Goal: Find specific page/section: Find specific page/section

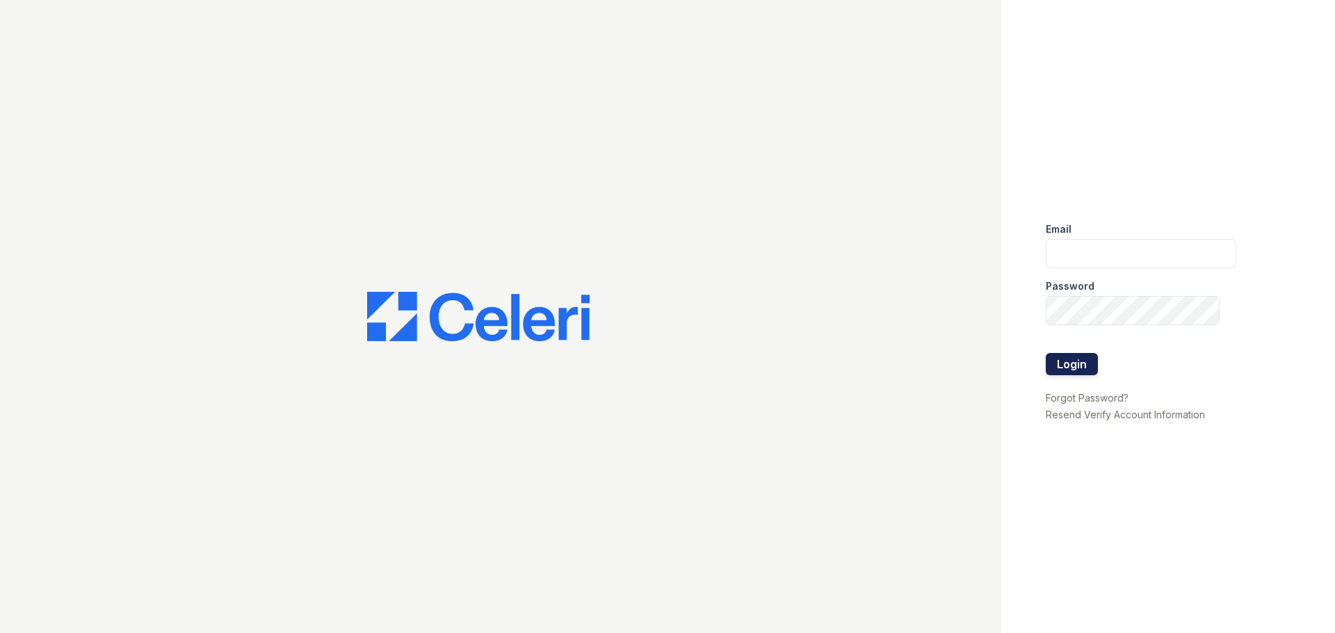
type input "arrivenorthbethesda@trinity-pm.com"
click at [1083, 362] on button "Login" at bounding box center [1072, 364] width 52 height 22
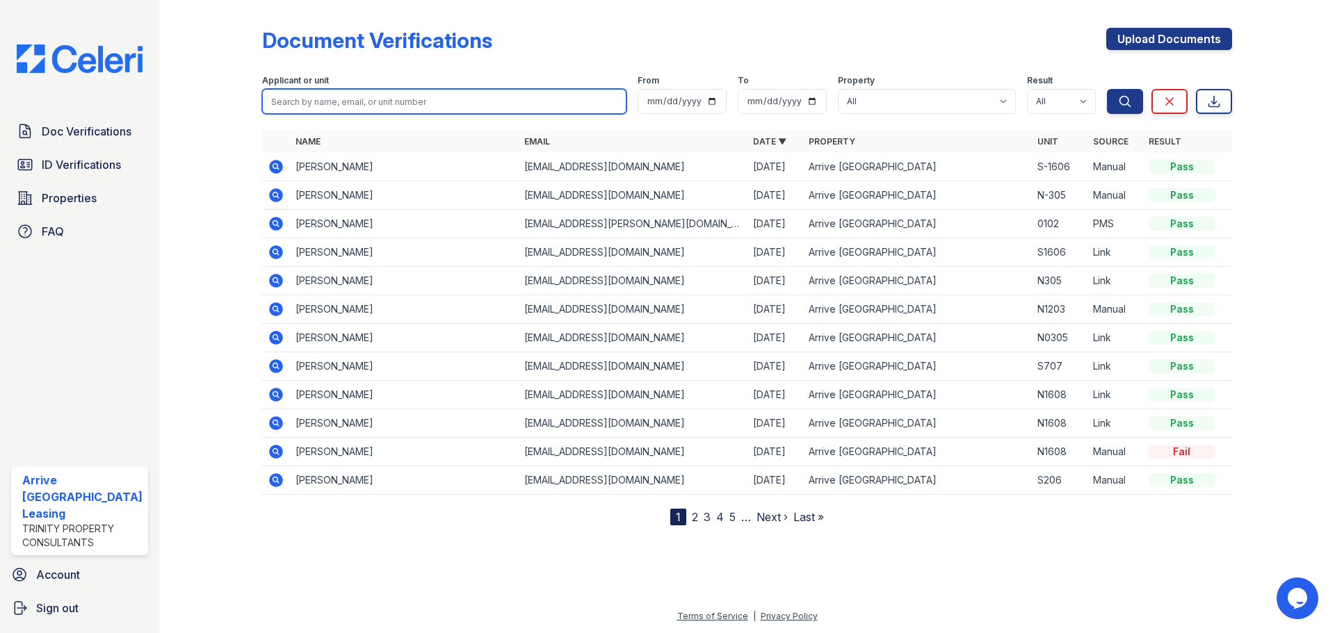
click at [341, 110] on input "search" at bounding box center [444, 101] width 364 height 25
type input "[PERSON_NAME]"
click at [1107, 89] on button "Search" at bounding box center [1125, 101] width 36 height 25
